Goal: Information Seeking & Learning: Learn about a topic

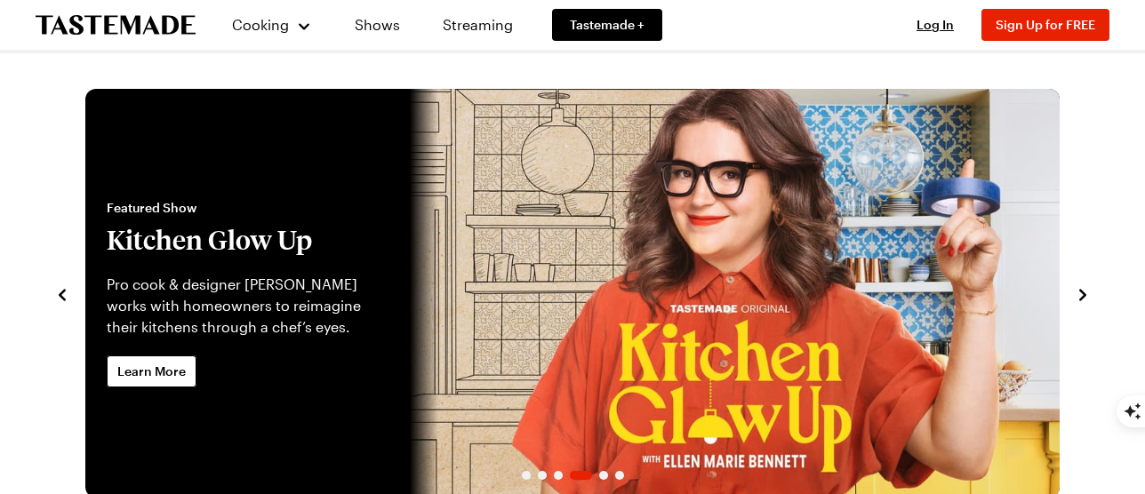
click at [60, 289] on icon "navigate to previous item" at bounding box center [62, 295] width 18 height 18
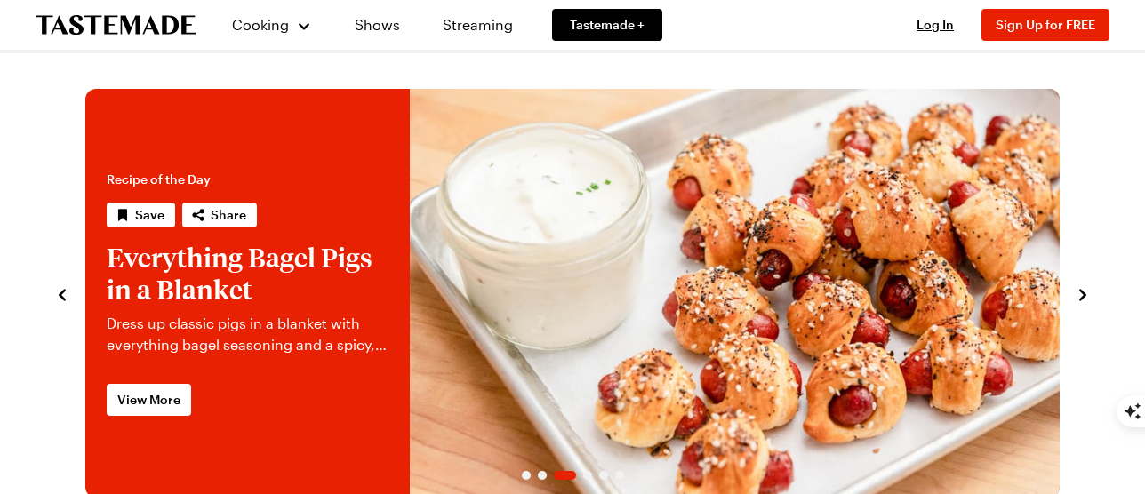
click at [64, 288] on icon "navigate to previous item" at bounding box center [62, 295] width 18 height 18
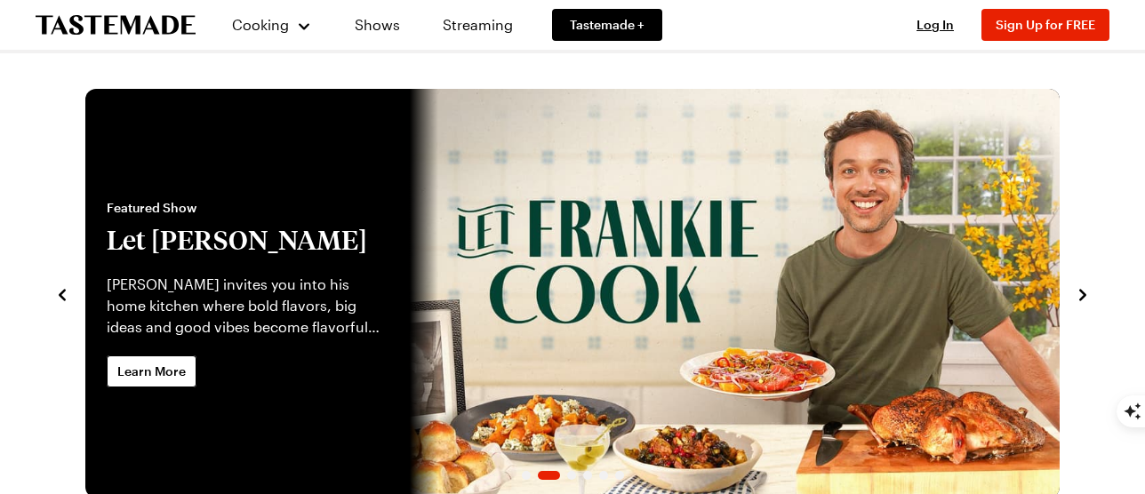
click at [64, 288] on icon "navigate to previous item" at bounding box center [62, 295] width 18 height 18
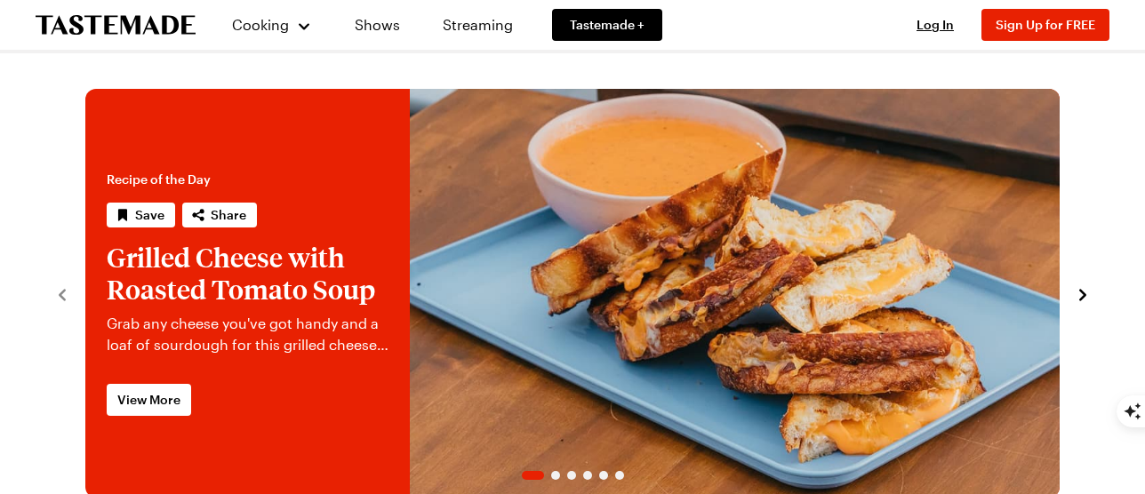
click at [1081, 296] on icon "navigate to next item" at bounding box center [1083, 295] width 18 height 18
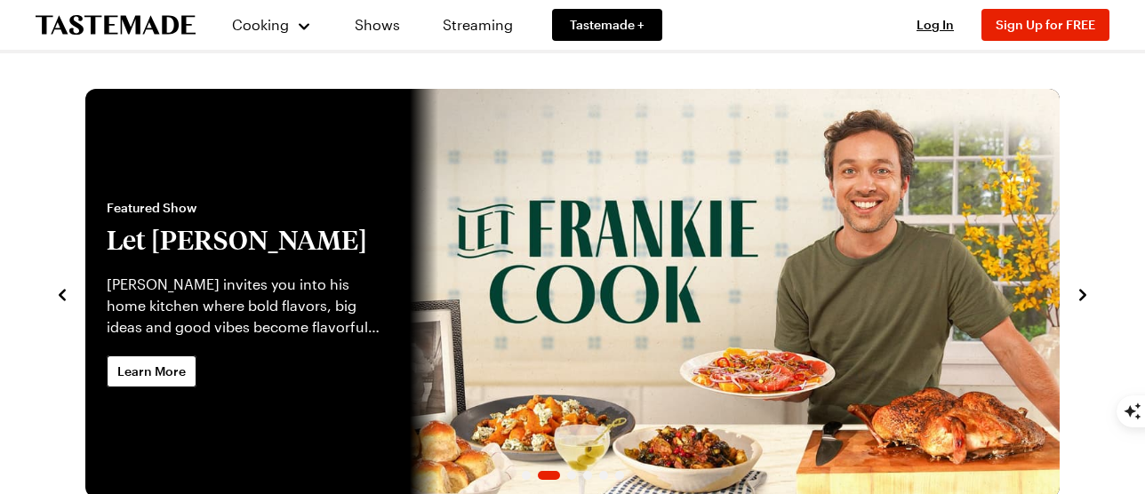
click at [1081, 296] on icon "navigate to next item" at bounding box center [1083, 295] width 18 height 18
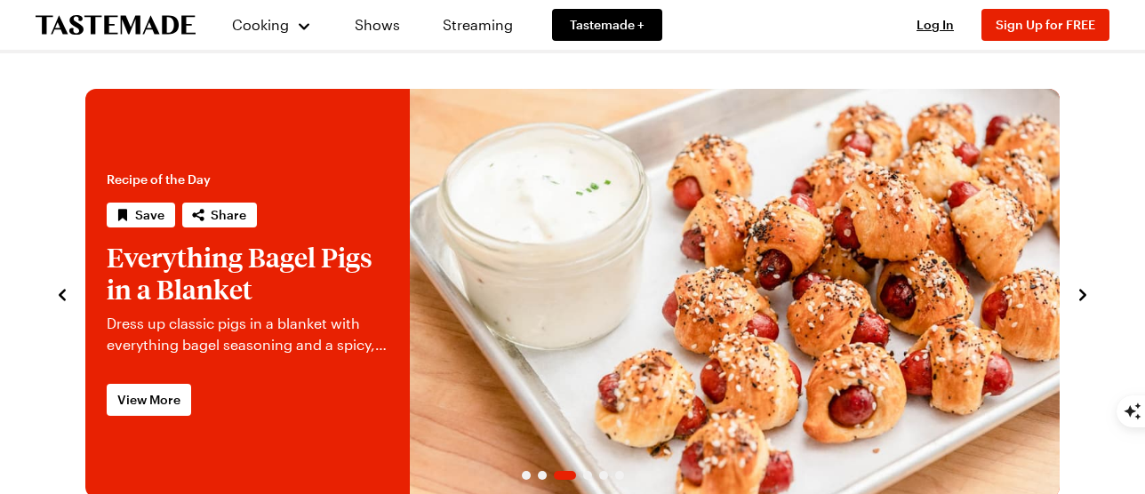
click at [1081, 296] on icon "navigate to next item" at bounding box center [1083, 295] width 18 height 18
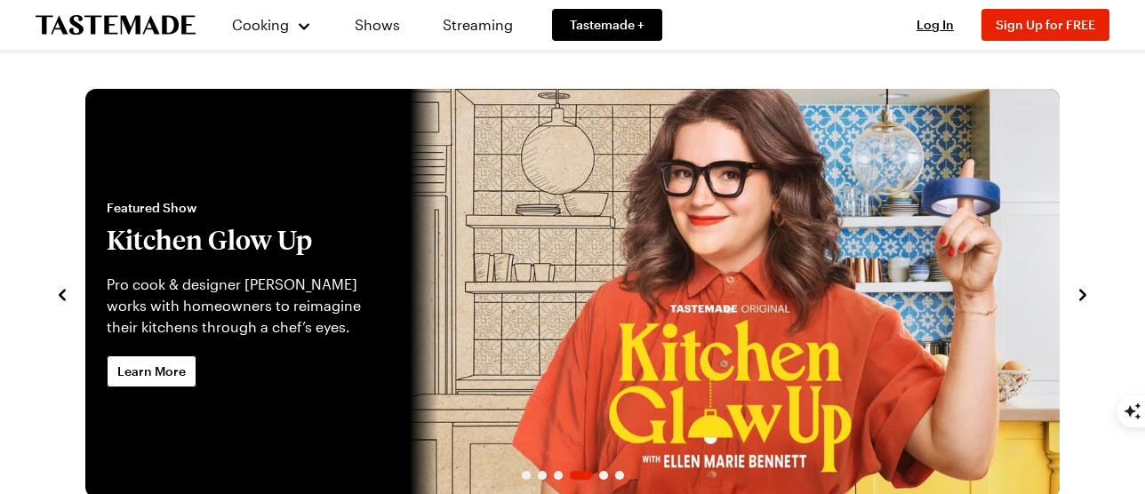
click at [1081, 296] on icon "navigate to next item" at bounding box center [1083, 295] width 18 height 18
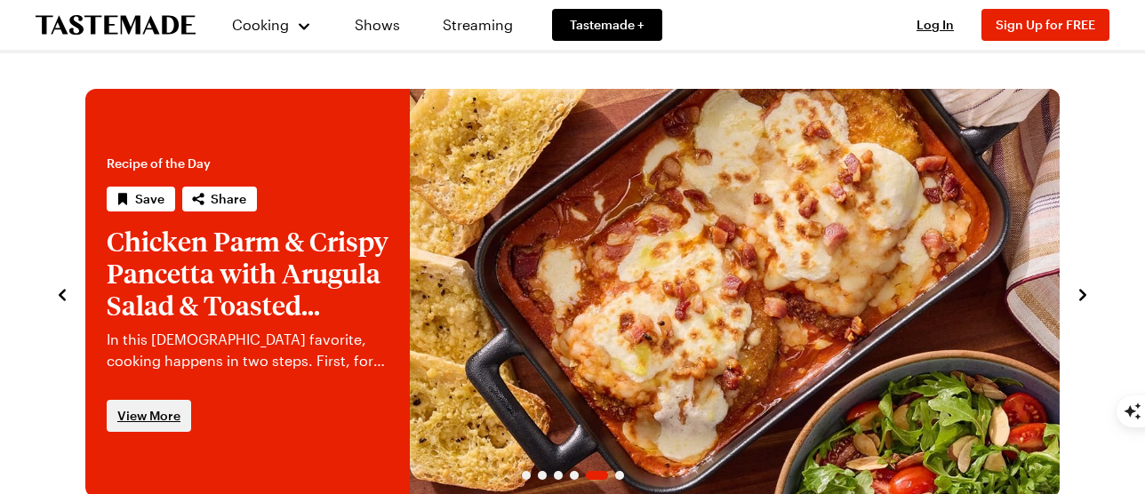
click at [158, 412] on span "View More" at bounding box center [148, 416] width 63 height 18
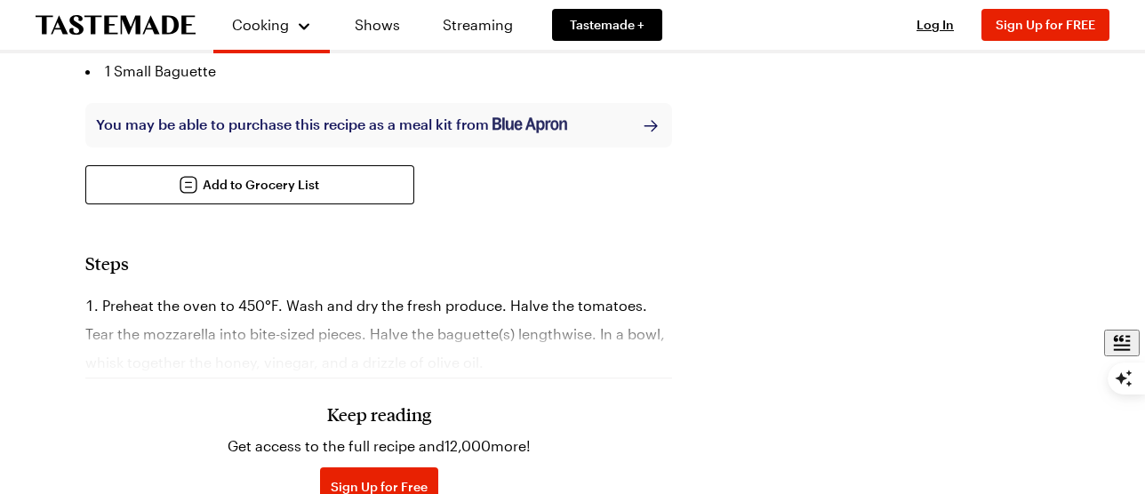
scroll to position [1089, 0]
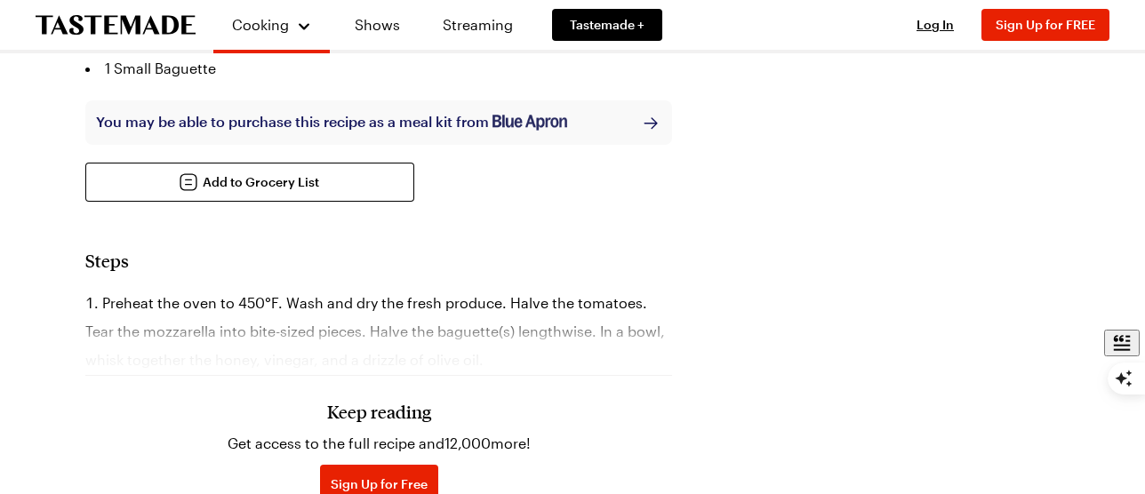
click at [543, 313] on div "Keep reading Get access to the full recipe and 12,000 more! Sign Up for Free Al…" at bounding box center [378, 437] width 587 height 248
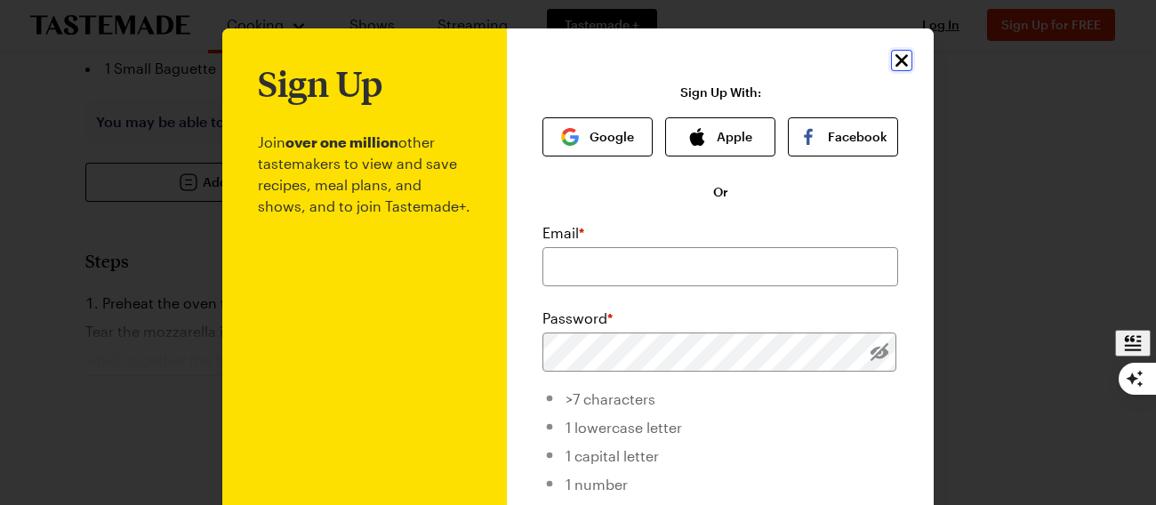
click at [891, 60] on icon "Close" at bounding box center [901, 60] width 21 height 21
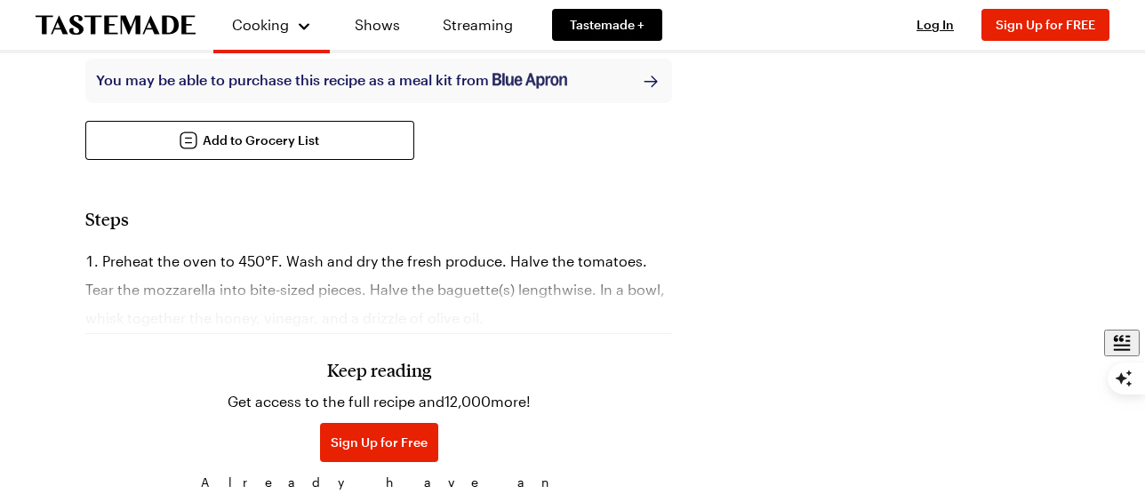
scroll to position [1138, 0]
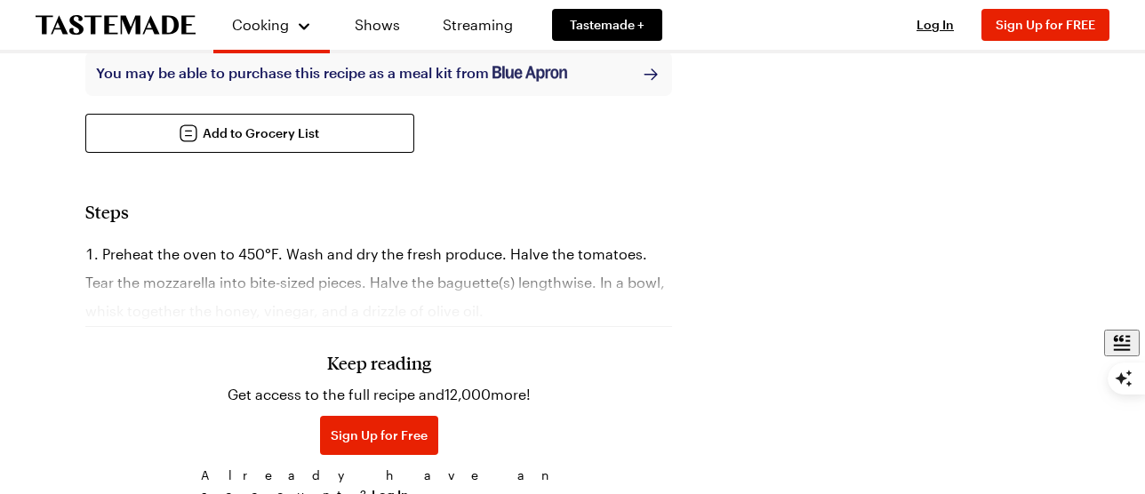
click at [462, 265] on div "Keep reading Get access to the full recipe and 12,000 more! Sign Up for Free Al…" at bounding box center [378, 388] width 587 height 248
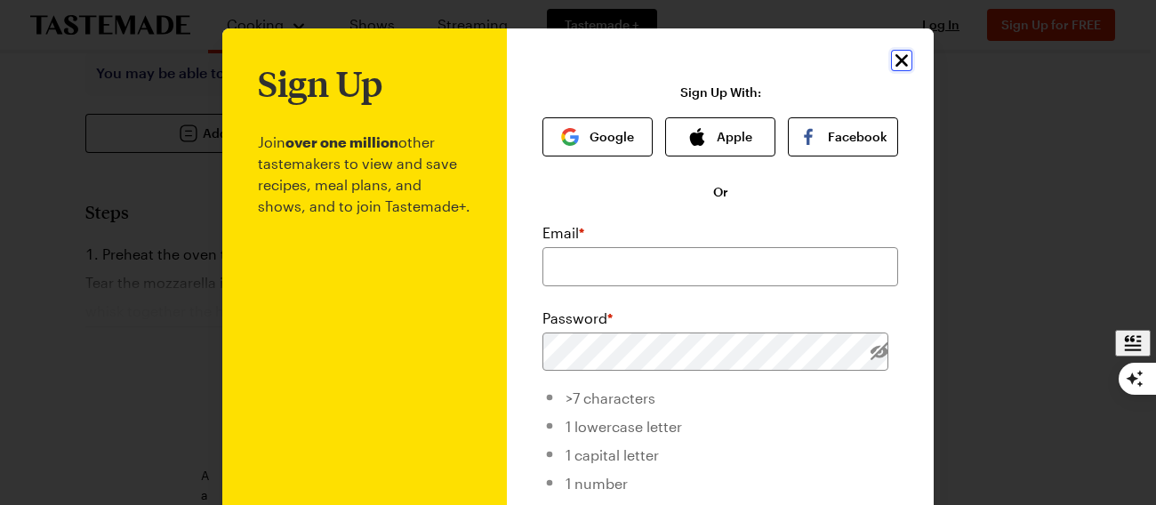
click at [896, 60] on icon "Close" at bounding box center [902, 60] width 12 height 12
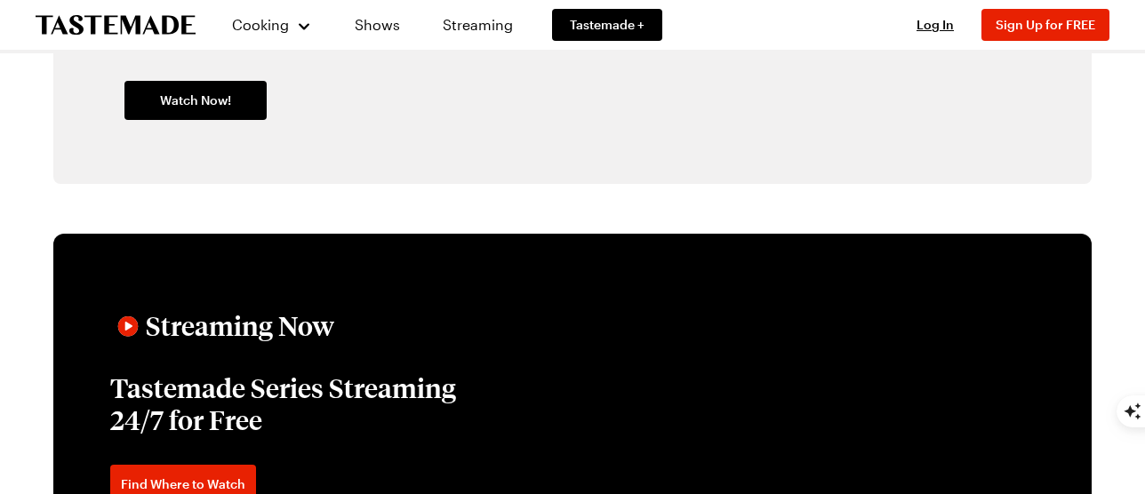
scroll to position [2649, 4]
